Goal: Register for event/course

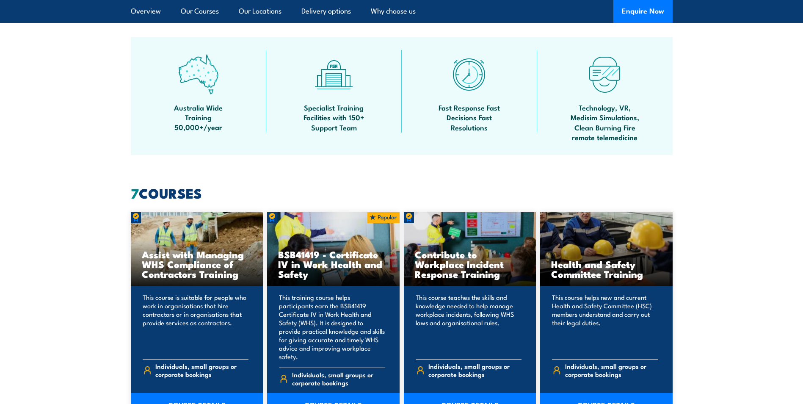
scroll to position [550, 0]
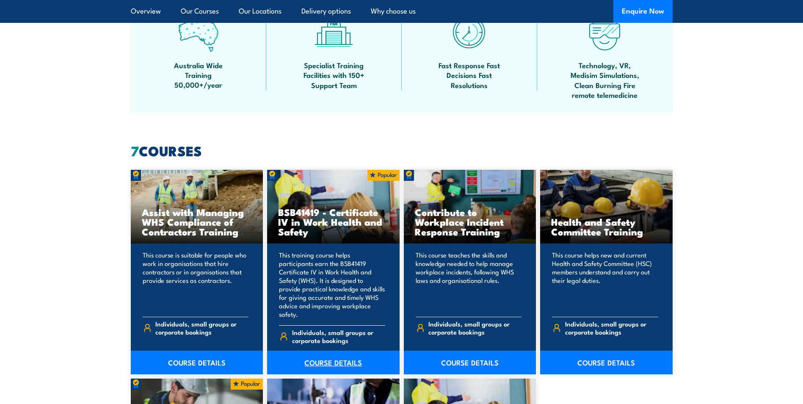
click at [349, 354] on link "COURSE DETAILS" at bounding box center [333, 362] width 132 height 24
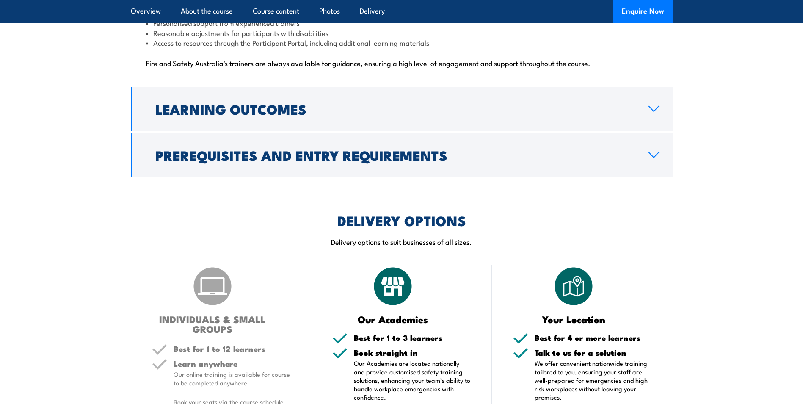
scroll to position [2327, 0]
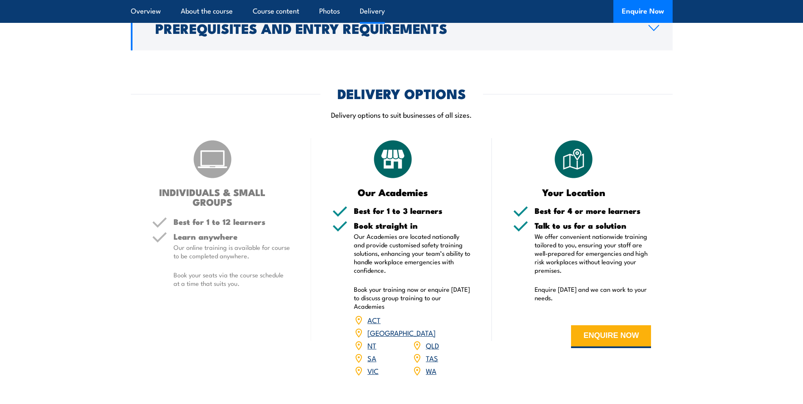
click at [432, 340] on link "QLD" at bounding box center [432, 345] width 13 height 10
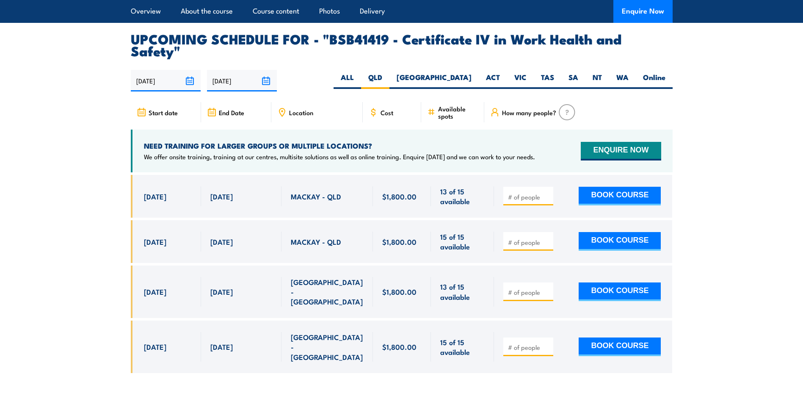
click at [283, 110] on icon at bounding box center [281, 110] width 1 height 1
click at [328, 102] on div "Location" at bounding box center [316, 112] width 91 height 20
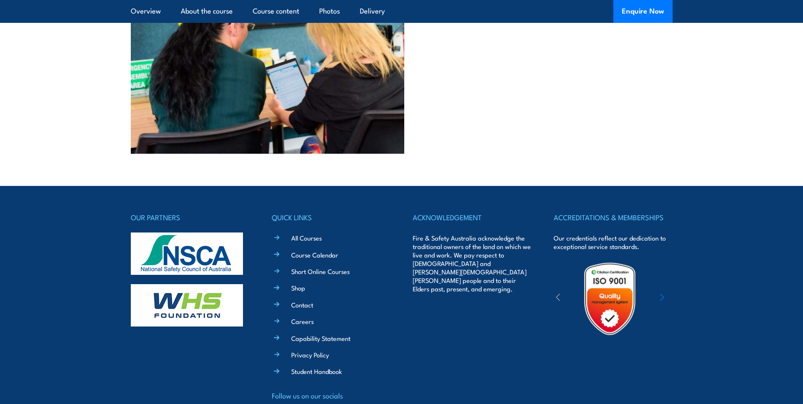
scroll to position [3261, 0]
